Goal: Find specific page/section: Find specific page/section

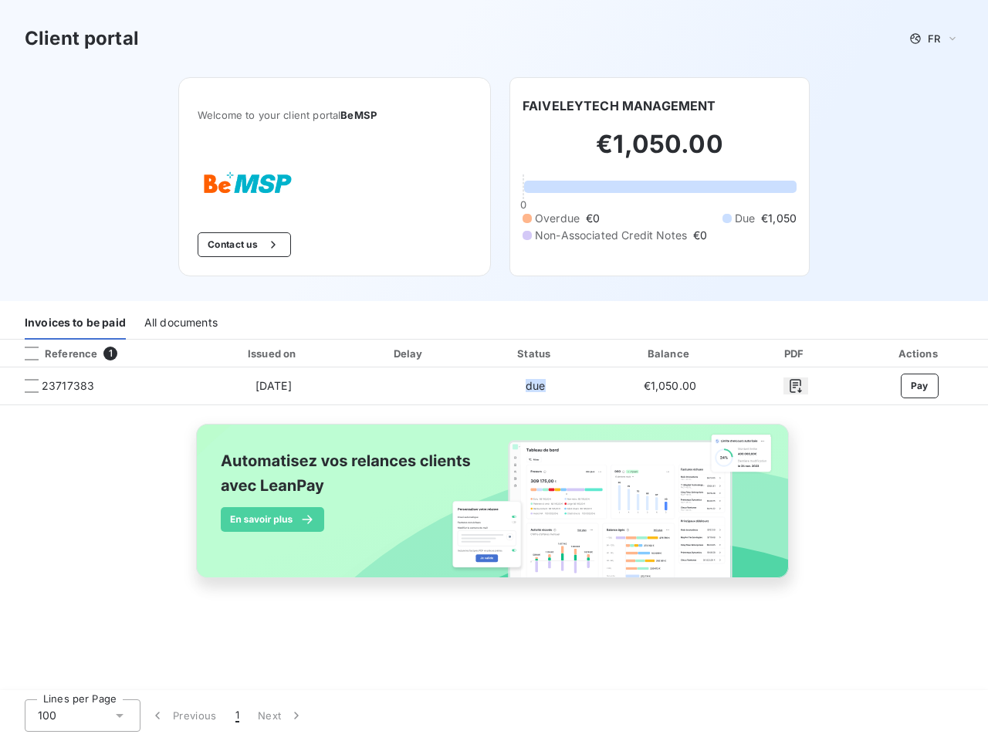
click at [934, 39] on span "FR" at bounding box center [934, 38] width 12 height 12
click at [259, 245] on button "Contact us" at bounding box center [244, 244] width 93 height 25
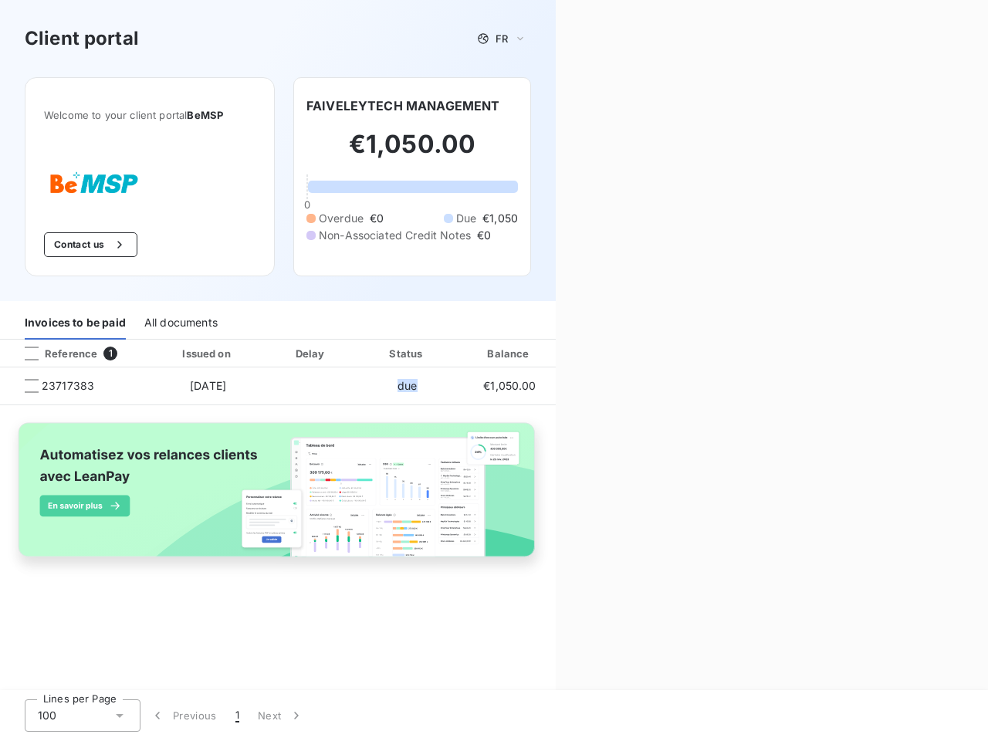
click at [619, 106] on div "Contact us Fill out the form below, and a member of our team will get back to y…" at bounding box center [772, 370] width 432 height 741
click at [75, 324] on div "Invoices to be paid" at bounding box center [75, 323] width 101 height 32
click at [180, 324] on div "All documents" at bounding box center [180, 323] width 73 height 32
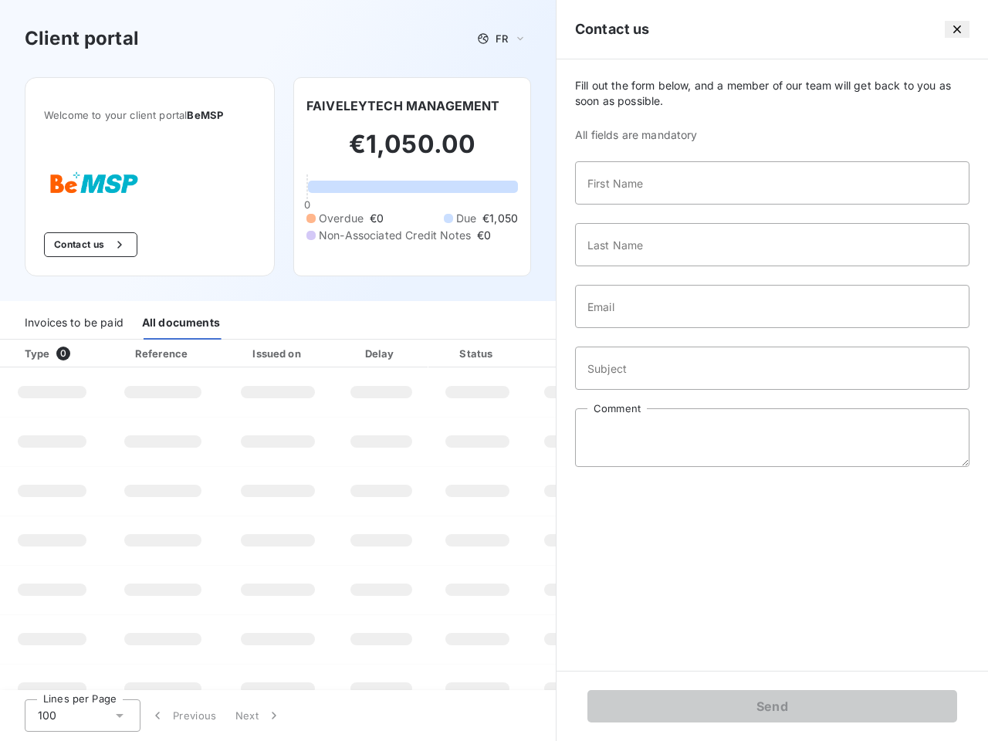
click at [32, 354] on div "Type 0" at bounding box center [58, 353] width 86 height 15
